Goal: Task Accomplishment & Management: Complete application form

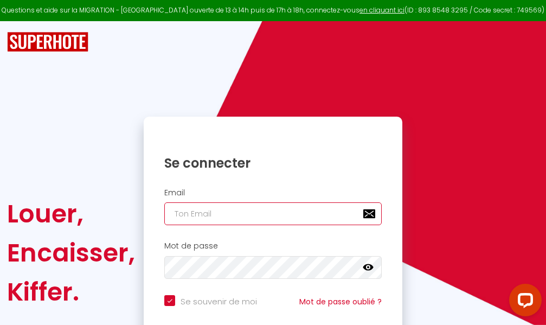
click at [276, 214] on input "email" at bounding box center [272, 213] width 217 height 23
type input "m"
checkbox input "true"
type input "ma"
checkbox input "true"
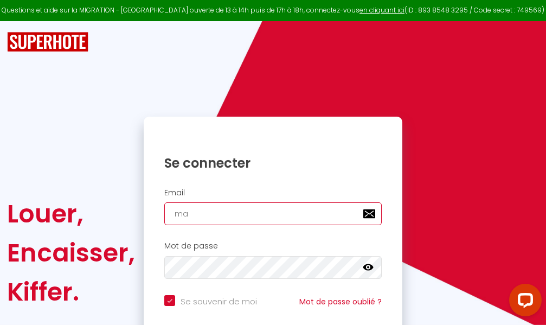
type input "mar"
checkbox input "true"
type input "marc"
checkbox input "true"
type input "marcd"
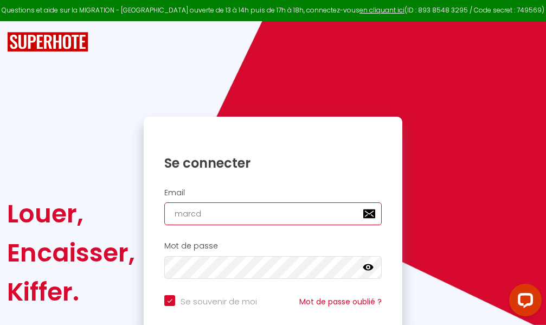
checkbox input "true"
type input "marcdp"
checkbox input "true"
type input "marcdpo"
checkbox input "true"
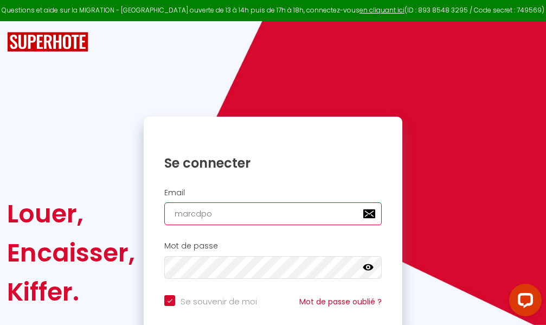
type input "marcdpoz"
checkbox input "true"
type input "marcdpoz."
checkbox input "true"
type input "marcdpoz.l"
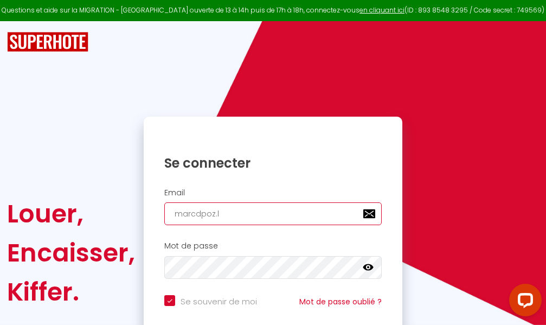
checkbox input "true"
type input "marcdpoz.lo"
checkbox input "true"
type input "marcdpoz.loc"
checkbox input "true"
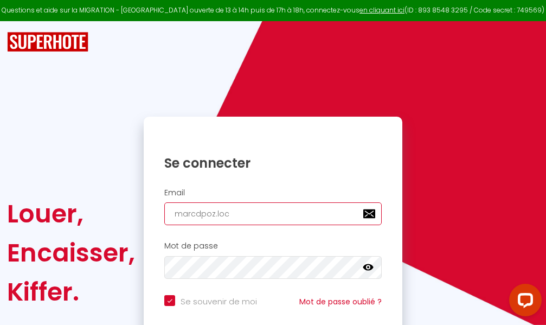
type input "marcdpoz.loca"
checkbox input "true"
type input "marcdpoz.locat"
checkbox input "true"
type input "marcdpoz.locati"
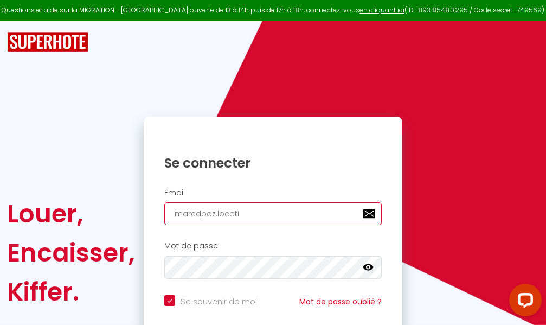
checkbox input "true"
type input "marcdpoz.locatio"
checkbox input "true"
type input "marcdpoz.location"
checkbox input "true"
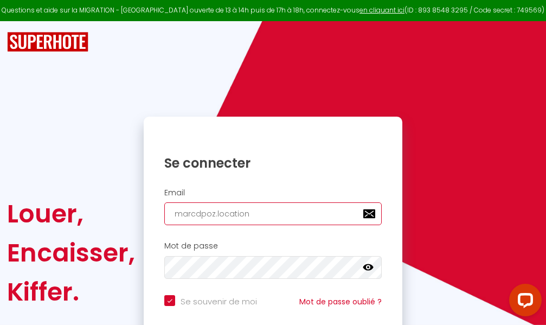
type input "marcdpoz.location@"
checkbox input "true"
type input "marcdpoz.location@g"
checkbox input "true"
type input "marcdpoz.location@gm"
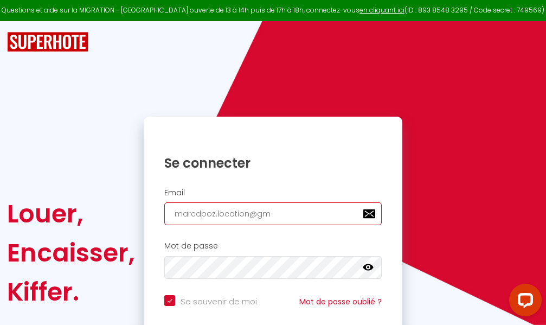
checkbox input "true"
type input "marcdpoz.location@gma"
checkbox input "true"
type input "marcdpoz.location@gmai"
checkbox input "true"
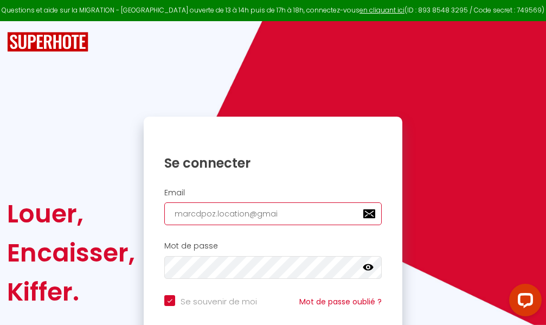
type input "[EMAIL_ADDRESS]"
checkbox input "true"
type input "[EMAIL_ADDRESS]."
checkbox input "true"
type input "marcdpoz.location@gmail.c"
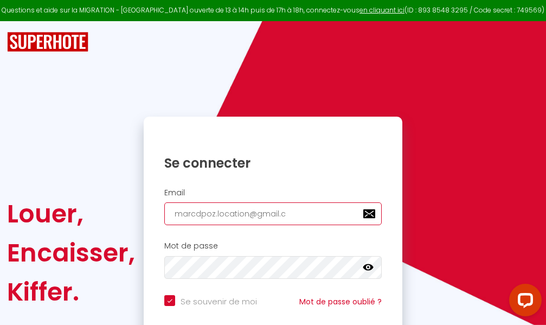
checkbox input "true"
type input "[EMAIL_ADDRESS][DOMAIN_NAME]"
checkbox input "true"
type input "[EMAIL_ADDRESS][DOMAIN_NAME]"
checkbox input "true"
